Goal: Check status: Check status

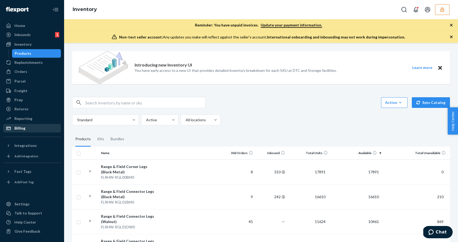
click at [36, 126] on div "Billing" at bounding box center [32, 128] width 57 height 7
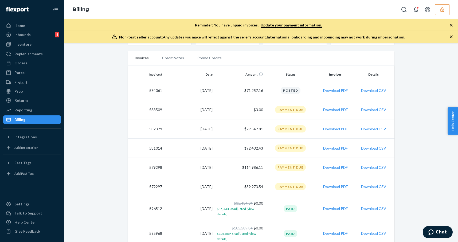
scroll to position [64, 0]
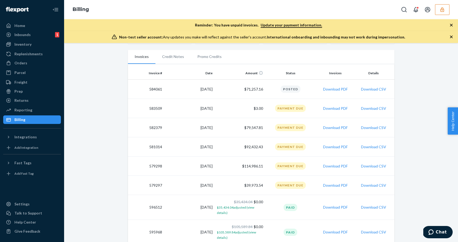
click at [239, 129] on td "$79,547.81" at bounding box center [240, 127] width 51 height 19
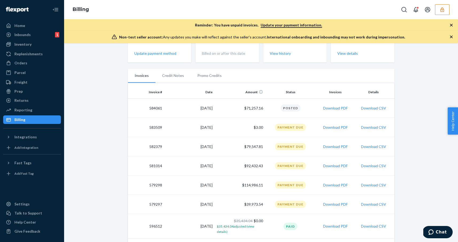
scroll to position [47, 0]
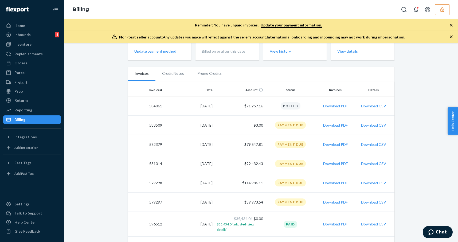
click at [381, 3] on div "Billing" at bounding box center [261, 9] width 394 height 19
click at [331, 145] on button "Download PDF" at bounding box center [335, 144] width 25 height 5
click at [18, 25] on div "Home" at bounding box center [19, 25] width 11 height 5
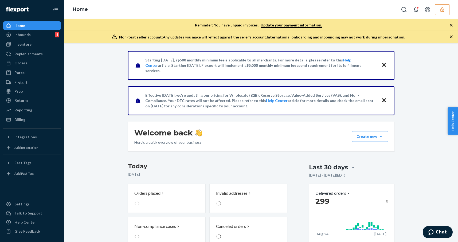
click at [111, 121] on div "Starting [DATE], a $500 monthly minimum fee is applicable to all merchants. For…" at bounding box center [261, 244] width 386 height 387
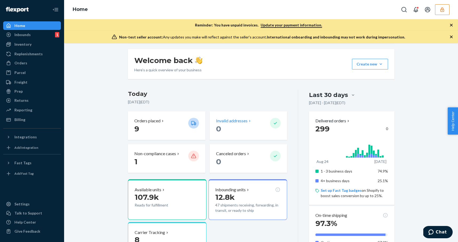
scroll to position [72, 0]
click at [80, 133] on div "Starting [DATE], a $500 monthly minimum fee is applicable to all merchants. For…" at bounding box center [261, 193] width 386 height 429
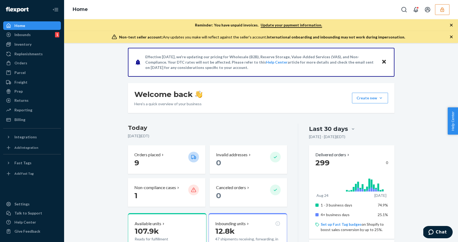
scroll to position [0, 0]
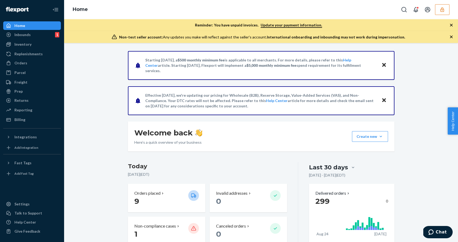
click at [366, 7] on div "Home" at bounding box center [261, 9] width 394 height 19
click at [437, 13] on button "button" at bounding box center [442, 9] width 14 height 11
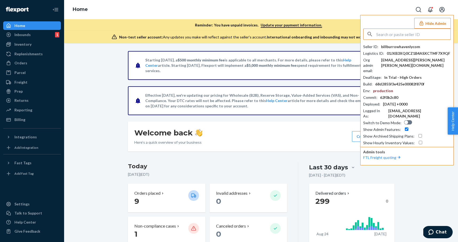
click at [400, 33] on input "text" at bounding box center [414, 34] width 74 height 11
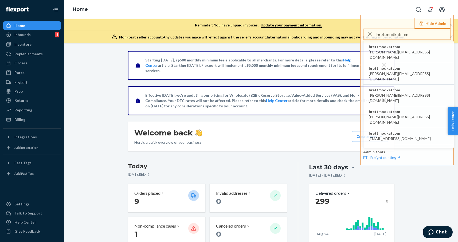
type input "brettmodkatcom"
click at [384, 49] on span "[PERSON_NAME][EMAIL_ADDRESS][DOMAIN_NAME]" at bounding box center [409, 54] width 80 height 11
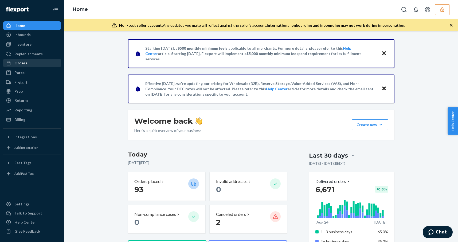
click at [36, 62] on div "Orders" at bounding box center [32, 62] width 57 height 7
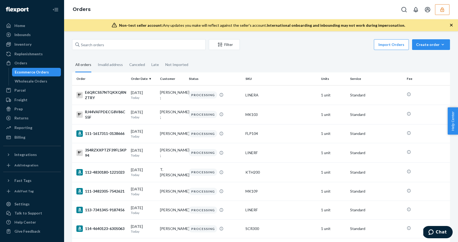
click at [242, 59] on fieldset "All orders Invalid address Canceled Late Not Imported" at bounding box center [261, 65] width 378 height 15
click at [221, 48] on button "Filter" at bounding box center [224, 44] width 31 height 11
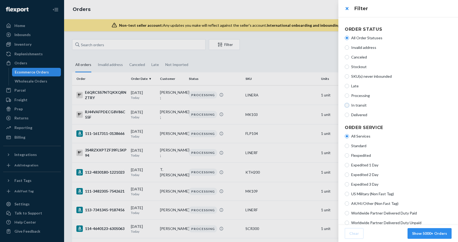
click at [347, 106] on input "In transit" at bounding box center [347, 105] width 4 height 4
radio input "true"
radio input "false"
click at [421, 234] on button "Show 1143 Orders" at bounding box center [431, 233] width 42 height 11
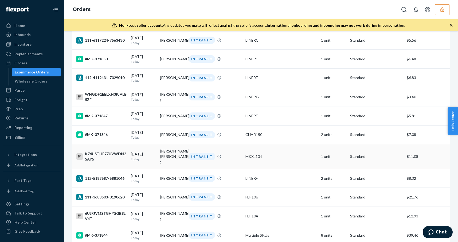
scroll to position [338, 0]
click at [289, 214] on td "FLP104" at bounding box center [281, 216] width 76 height 20
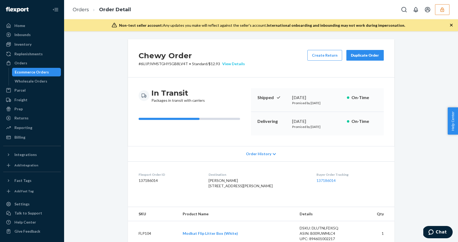
click at [231, 65] on div "View Details" at bounding box center [232, 63] width 25 height 5
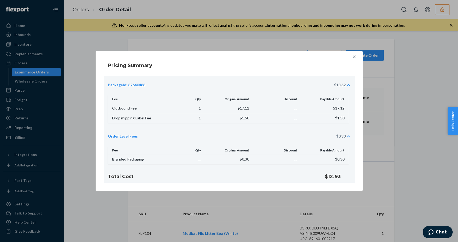
click at [226, 42] on div "Pricing Summary PackageId: 87640488 $18.62 Fee Qty Original Amount Discount Pay…" at bounding box center [229, 121] width 458 height 242
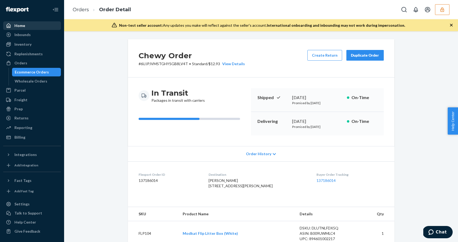
click at [39, 29] on div "Home" at bounding box center [32, 25] width 57 height 7
